Goal: Communication & Community: Answer question/provide support

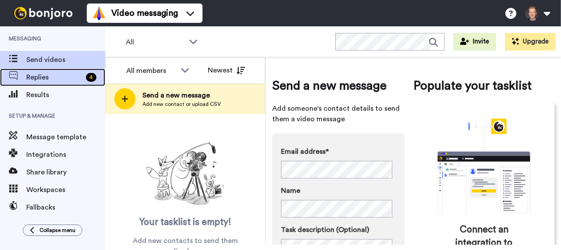
click at [68, 72] on span "Replies" at bounding box center [54, 77] width 56 height 11
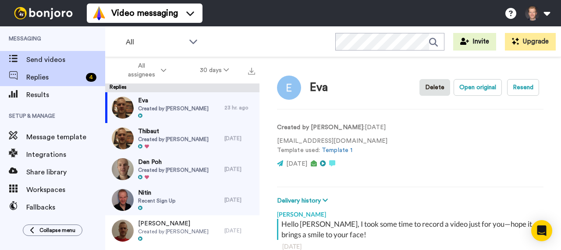
scroll to position [77, 0]
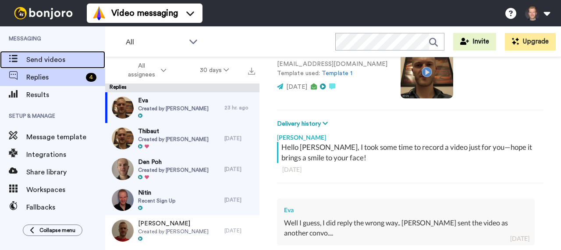
click at [64, 60] on span "Send videos" at bounding box center [65, 59] width 79 height 11
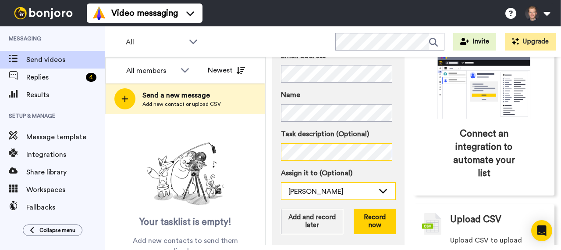
scroll to position [88, 0]
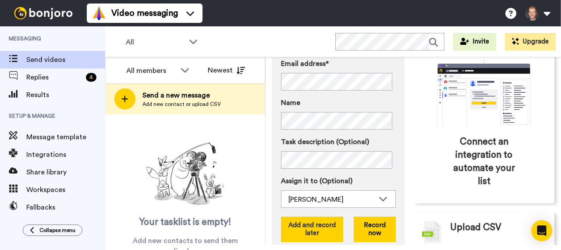
click at [317, 222] on button "Add and record later" at bounding box center [312, 228] width 62 height 25
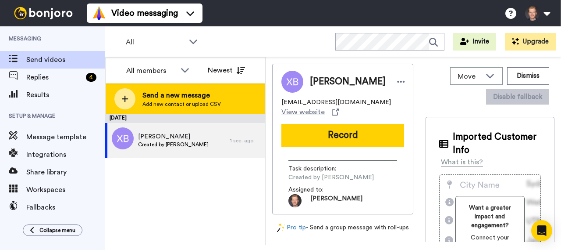
click at [160, 96] on span "Send a new message" at bounding box center [182, 95] width 79 height 11
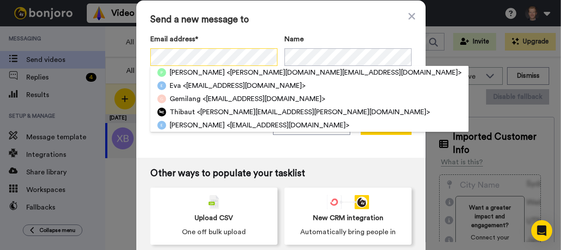
scroll to position [0, 3]
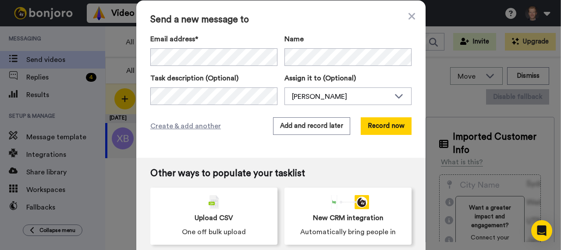
click at [320, 68] on div "Email address* No search result for ‘ wilian.guaman.cuenca@outlook.com ’ Name T…" at bounding box center [280, 69] width 261 height 71
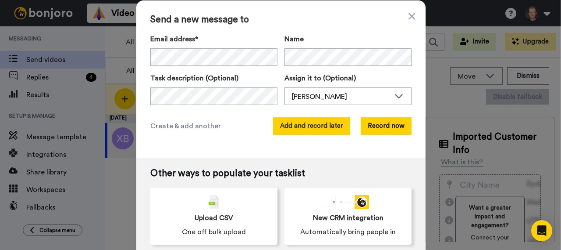
click at [328, 123] on button "Add and record later" at bounding box center [311, 126] width 77 height 18
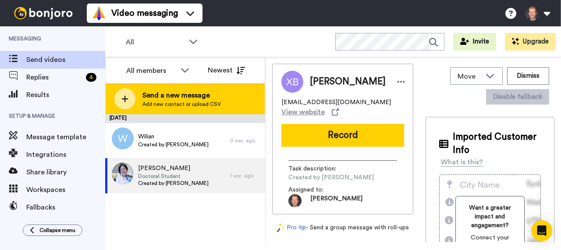
click at [171, 107] on span "Add new contact or upload CSV" at bounding box center [182, 103] width 79 height 7
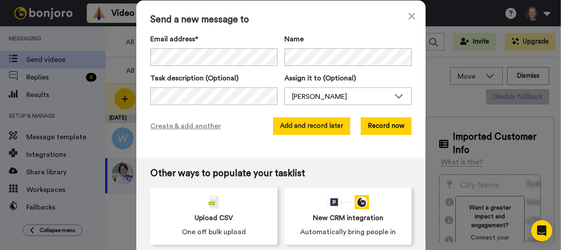
click at [309, 121] on button "Add and record later" at bounding box center [311, 126] width 77 height 18
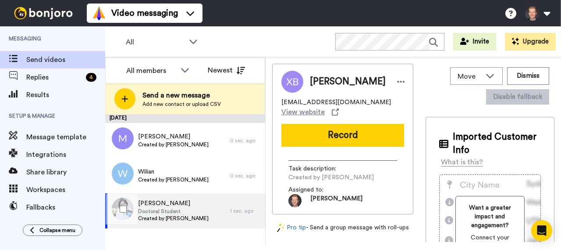
click at [196, 206] on span "Xin Bin" at bounding box center [173, 203] width 71 height 9
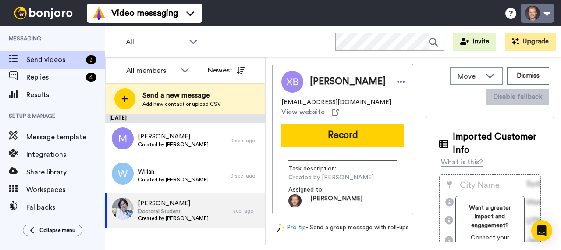
click at [536, 17] on button at bounding box center [537, 13] width 33 height 19
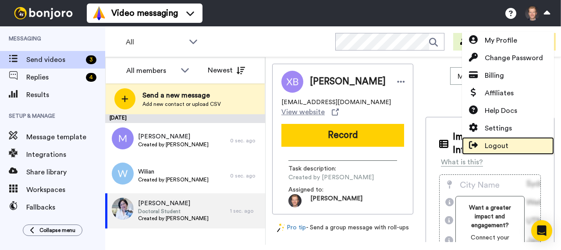
click at [497, 148] on span "Logout" at bounding box center [497, 145] width 24 height 11
